Goal: Task Accomplishment & Management: Manage account settings

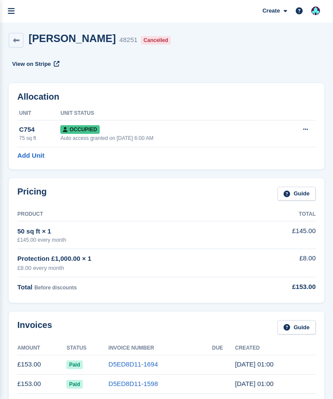
scroll to position [8, 0]
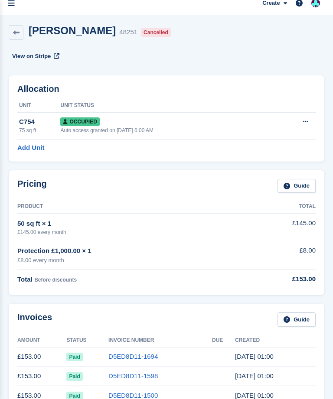
click at [84, 121] on span "Occupied" at bounding box center [79, 121] width 39 height 9
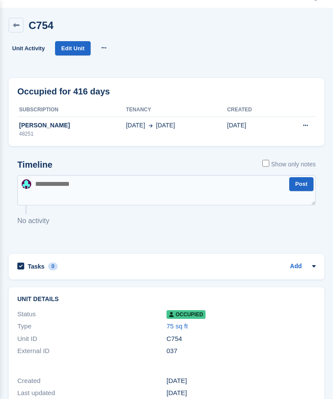
scroll to position [23, 0]
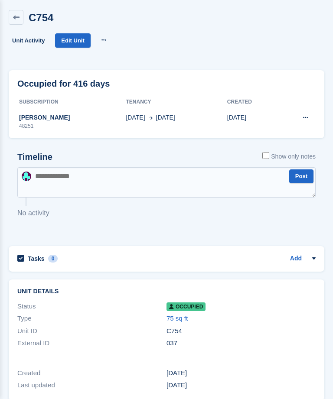
click at [249, 333] on div "C754" at bounding box center [240, 331] width 149 height 10
click at [192, 310] on span "Occupied" at bounding box center [185, 306] width 39 height 9
click at [186, 307] on span "Occupied" at bounding box center [185, 306] width 39 height 9
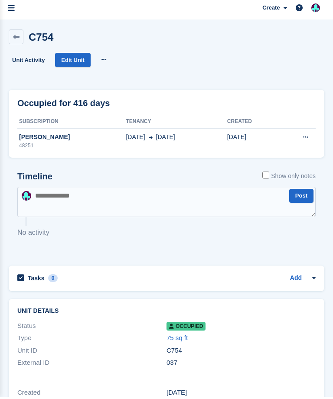
scroll to position [3, 0]
click at [27, 58] on link "Unit Activity" at bounding box center [28, 60] width 39 height 14
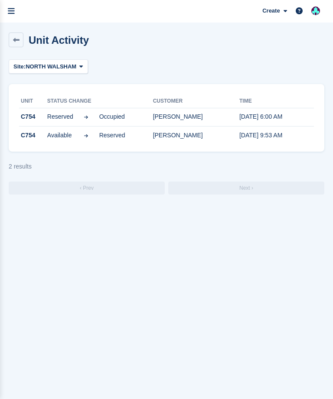
click at [13, 12] on icon "menu" at bounding box center [11, 11] width 7 height 8
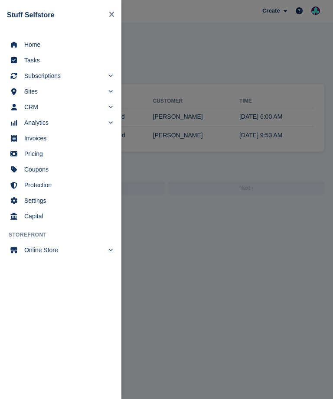
click at [42, 46] on span "Home" at bounding box center [66, 45] width 84 height 12
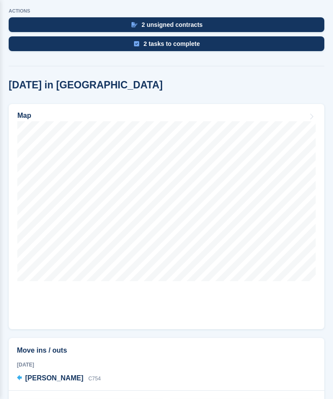
scroll to position [355, 0]
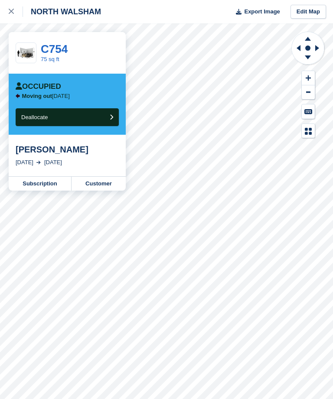
click at [95, 115] on button "Deallocate" at bounding box center [67, 117] width 103 height 18
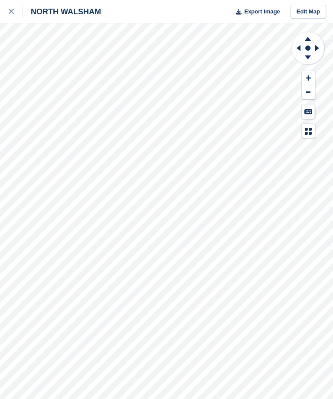
click at [12, 9] on div at bounding box center [16, 11] width 14 height 10
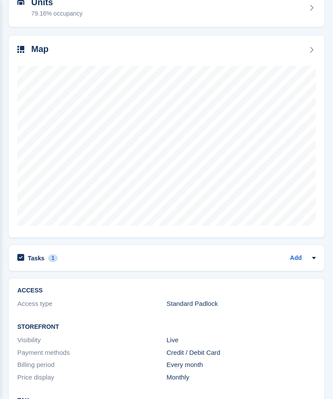
scroll to position [151, 0]
